Goal: Find specific page/section: Find specific page/section

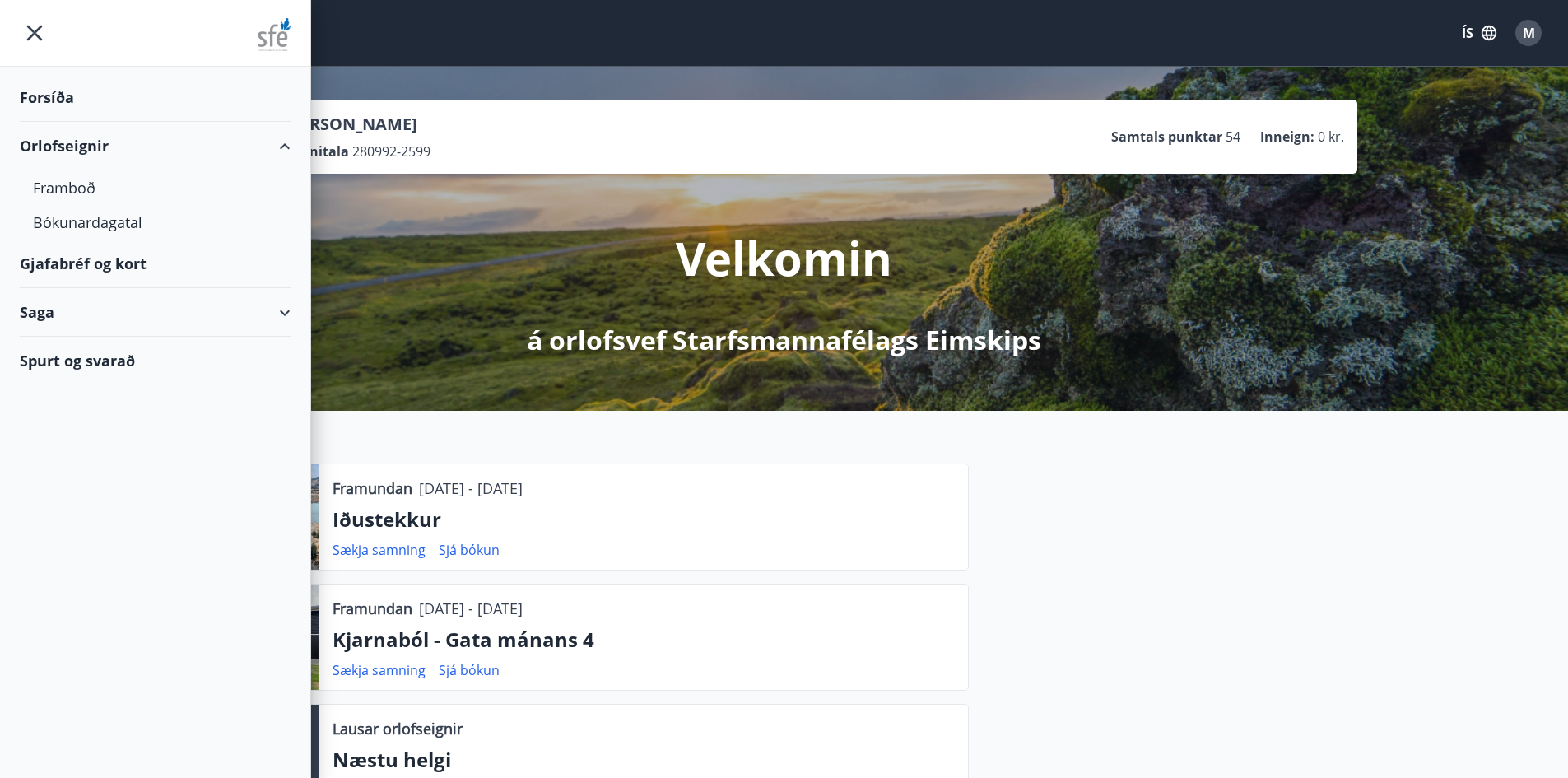
click at [68, 258] on div "Gjafabréf og kort" at bounding box center [154, 264] width 271 height 49
click at [85, 268] on div "Gjafabréf og kort" at bounding box center [154, 264] width 271 height 49
click at [83, 262] on div "Gjafabréf og kort" at bounding box center [154, 264] width 271 height 49
click at [54, 268] on div "Gjafabréf og kort" at bounding box center [154, 264] width 271 height 49
click at [50, 262] on div "Gjafabréf og kort" at bounding box center [154, 264] width 271 height 49
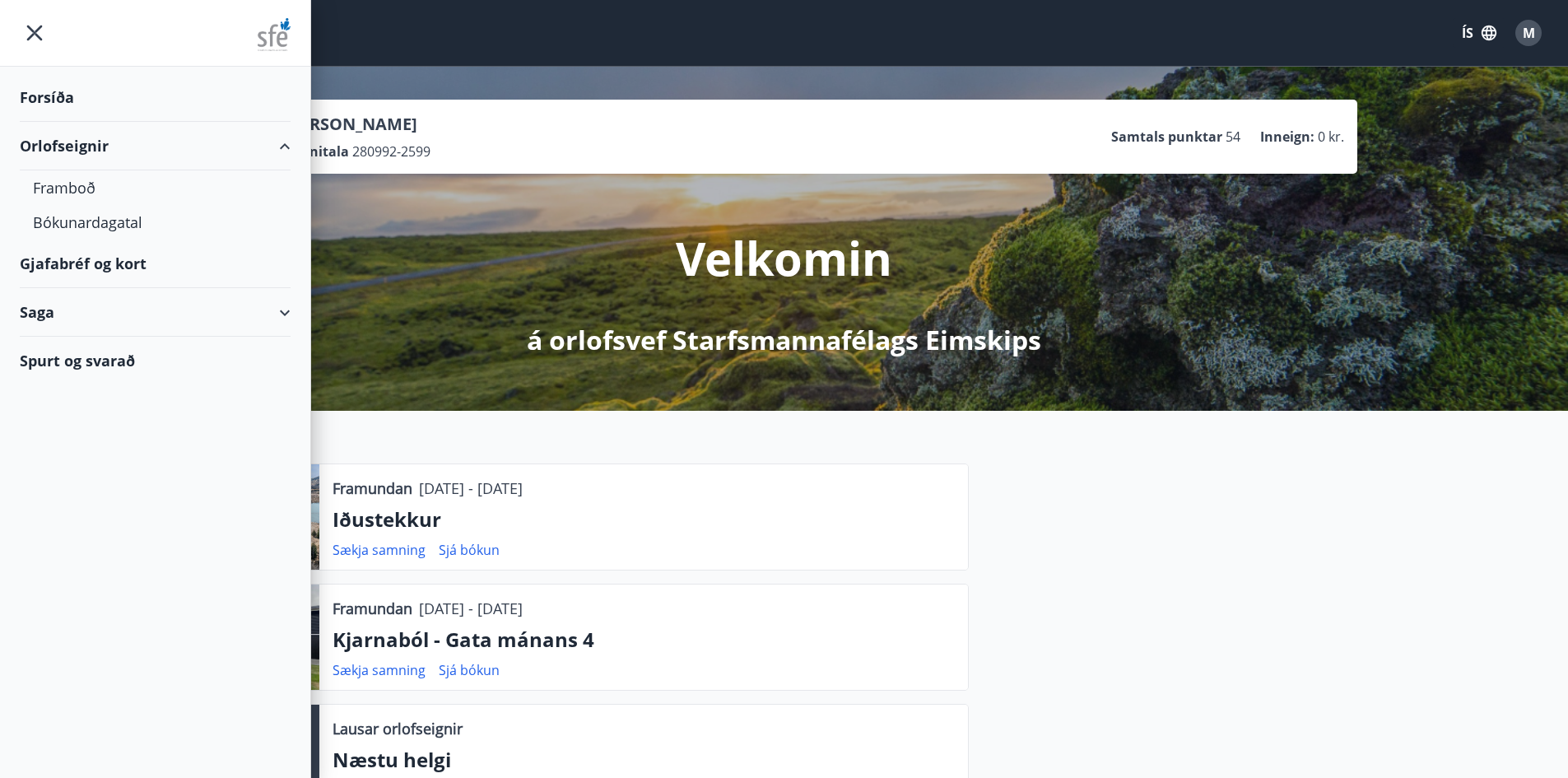
click at [126, 266] on div "Gjafabréf og kort" at bounding box center [154, 264] width 271 height 49
click at [83, 268] on div "Gjafabréf og kort" at bounding box center [154, 264] width 271 height 49
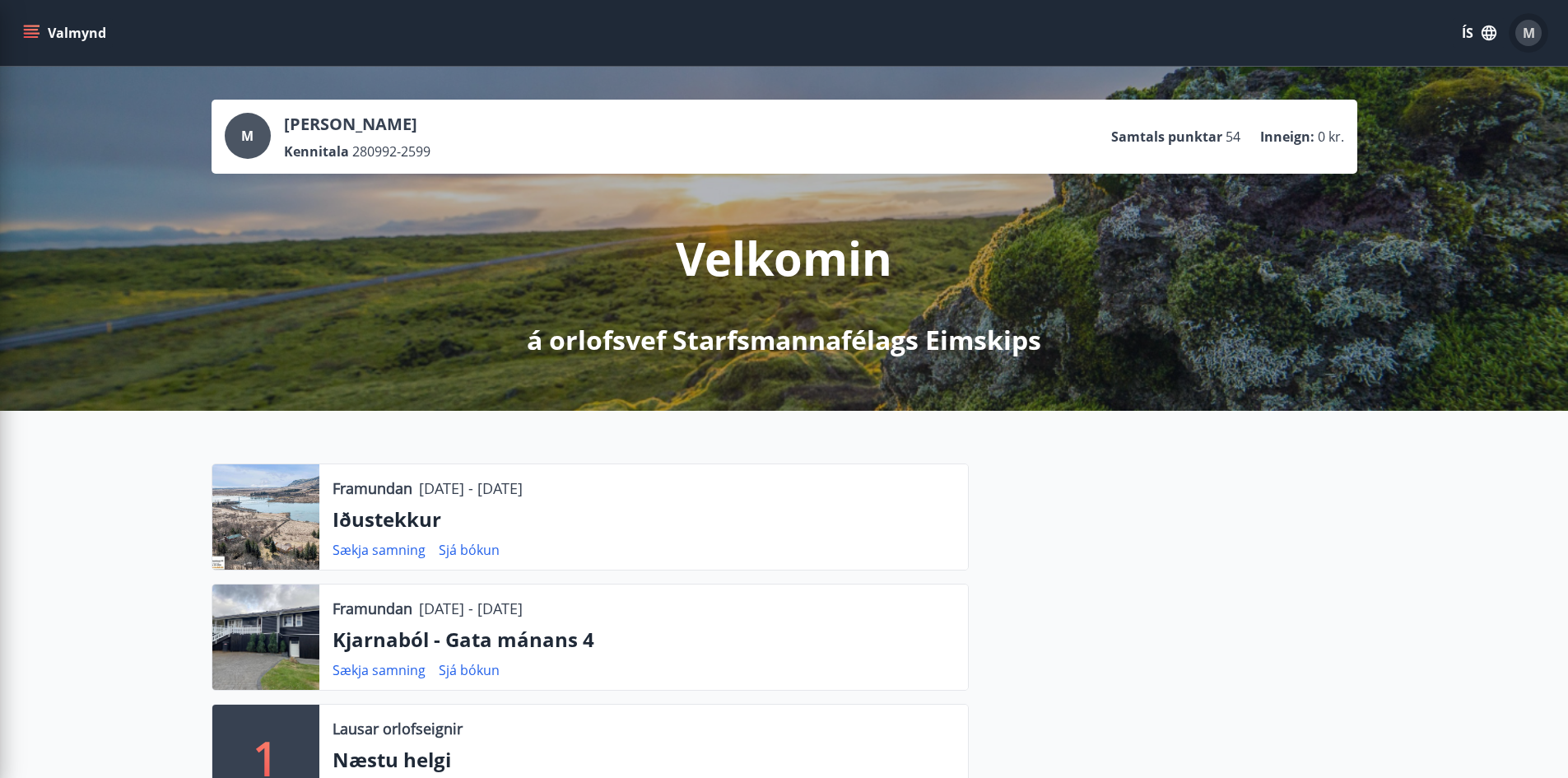
click at [1524, 34] on span "M" at bounding box center [1529, 33] width 13 height 18
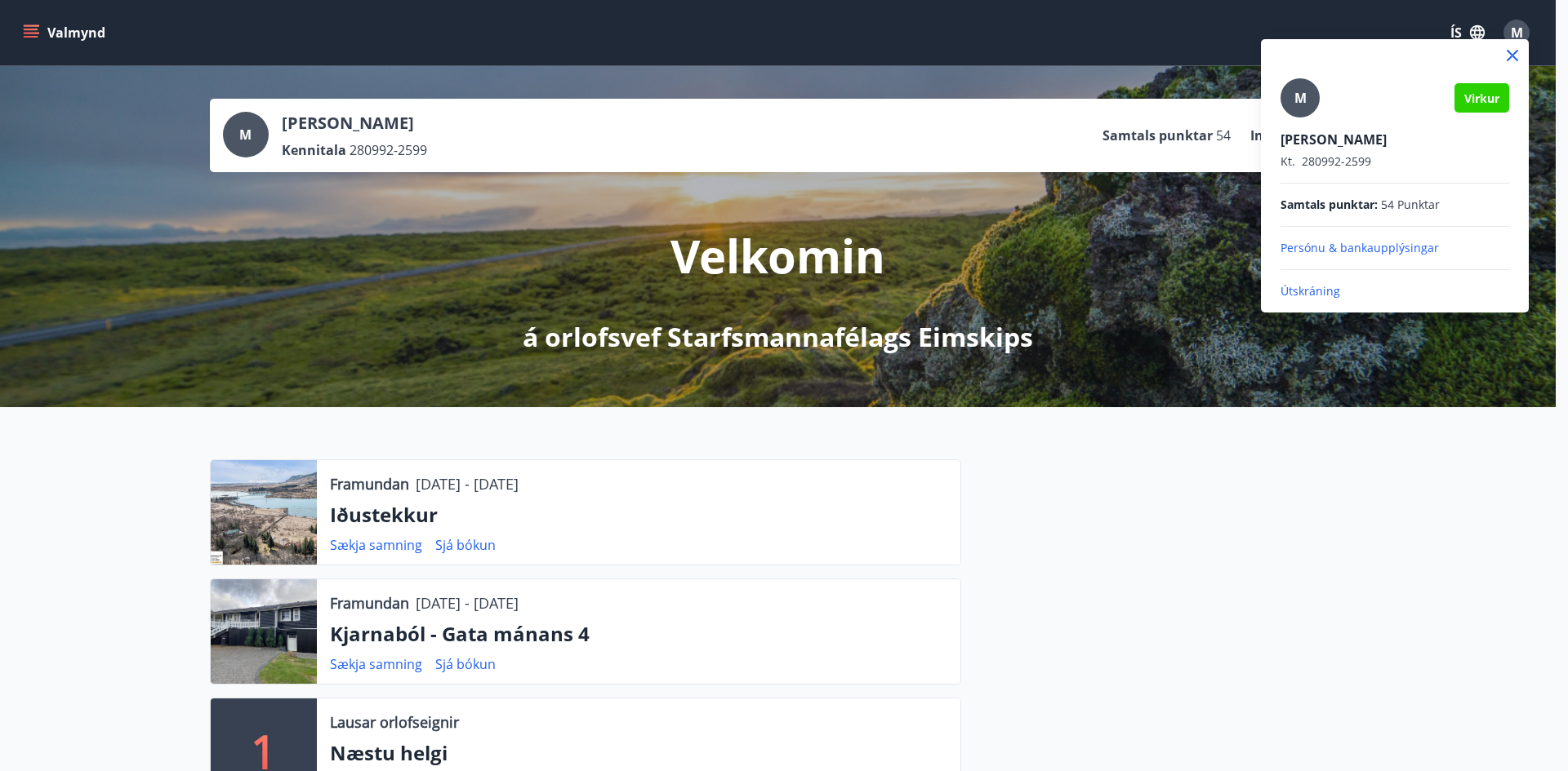
click at [1323, 286] on p "Útskráning" at bounding box center [1395, 291] width 228 height 16
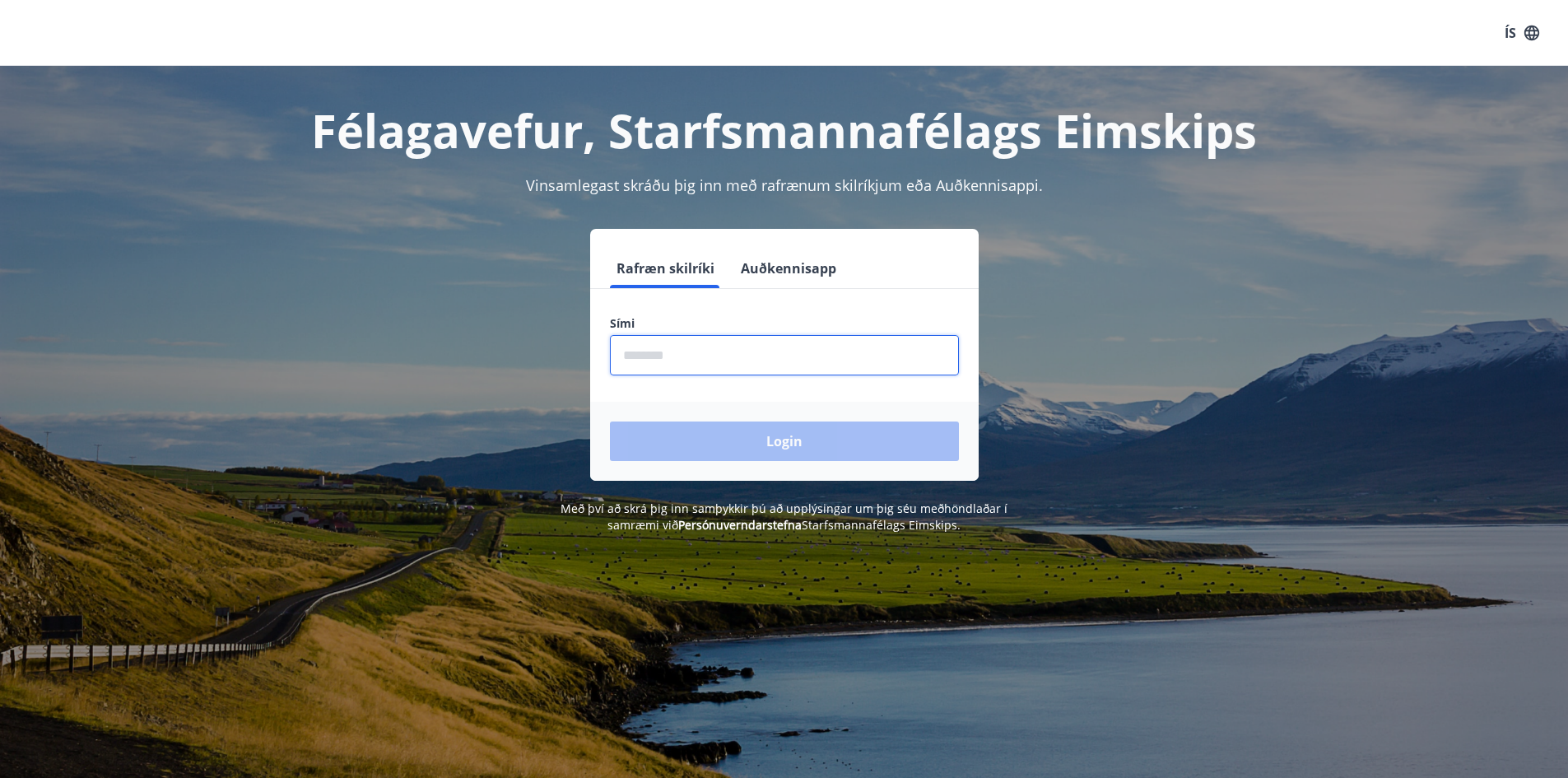
click at [735, 372] on input "phone" at bounding box center [784, 355] width 350 height 41
type input "********"
click at [610, 422] on button "Login" at bounding box center [784, 441] width 350 height 40
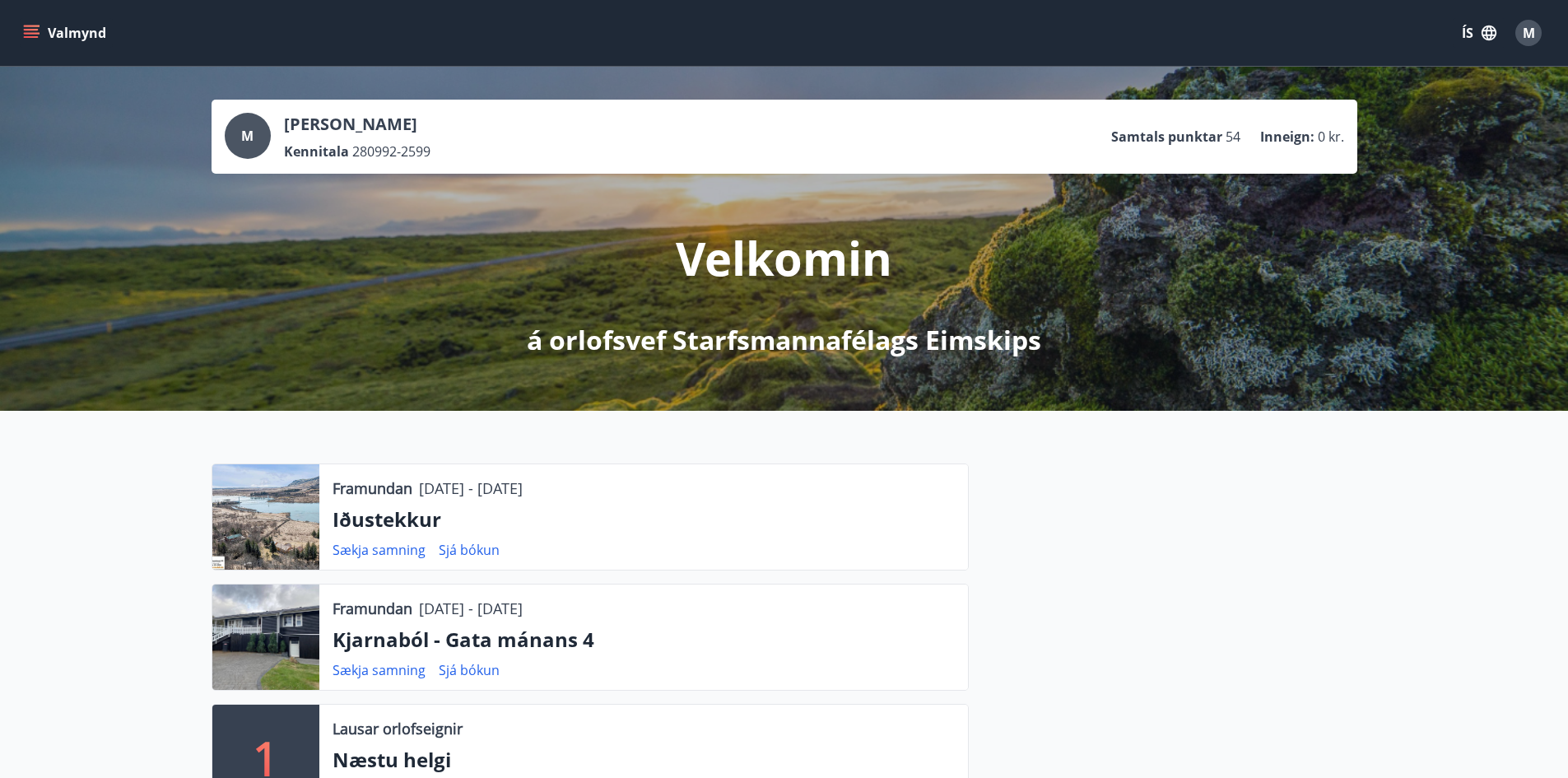
click at [35, 35] on icon "menu" at bounding box center [31, 32] width 17 height 17
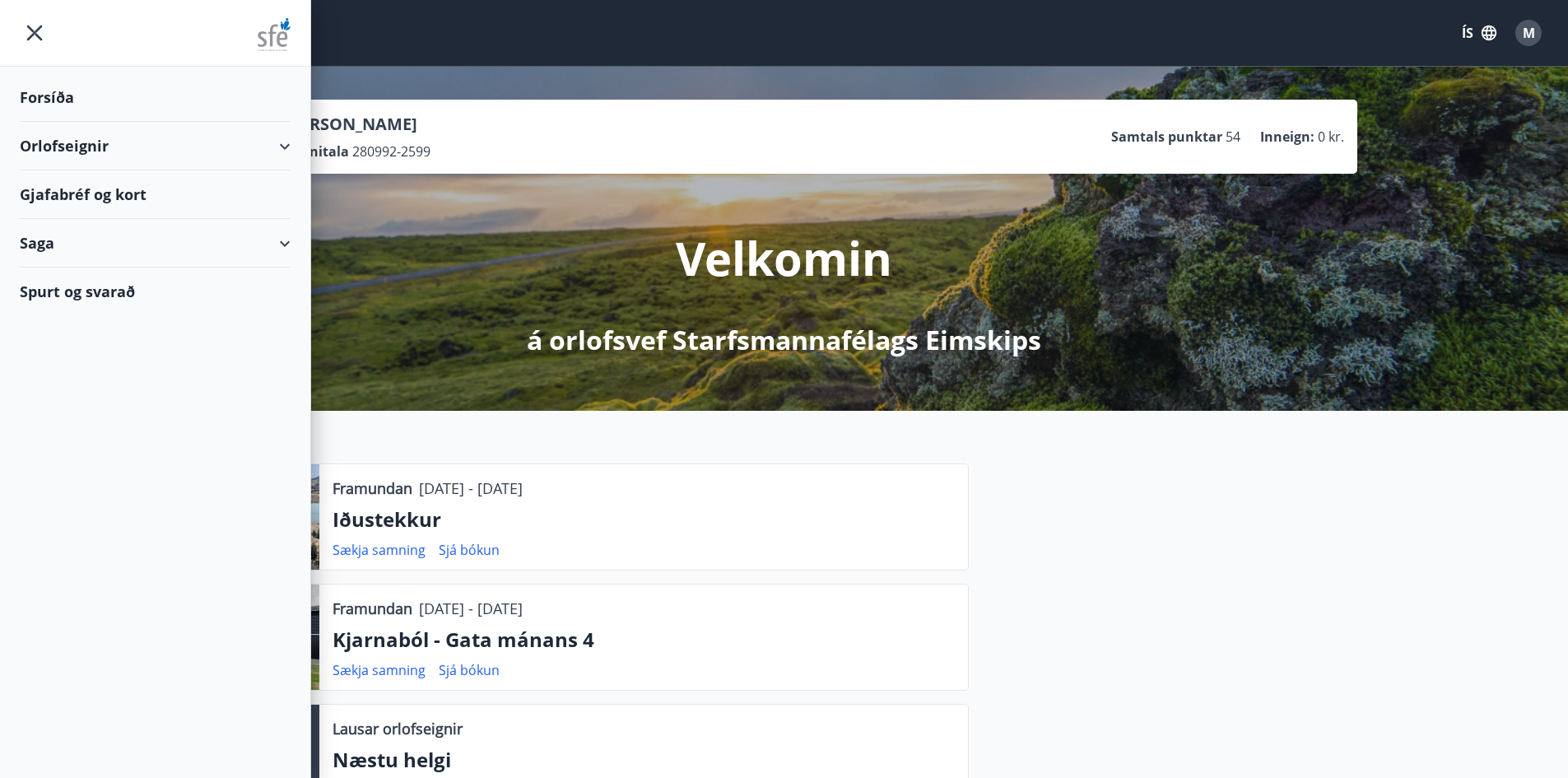
click at [79, 192] on div "Gjafabréf og kort" at bounding box center [154, 195] width 271 height 49
click at [69, 188] on div "Gjafabréf og kort" at bounding box center [154, 195] width 271 height 49
click at [93, 189] on div "Gjafabréf og kort" at bounding box center [154, 195] width 271 height 49
